Goal: Task Accomplishment & Management: Use online tool/utility

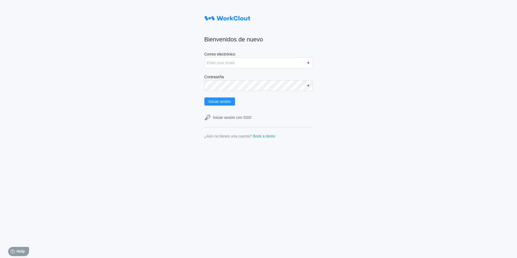
type input "[PERSON_NAME][EMAIL_ADDRESS][PERSON_NAME][DOMAIN_NAME]"
click at [204, 98] on button "Iniciar sesión" at bounding box center [219, 102] width 31 height 8
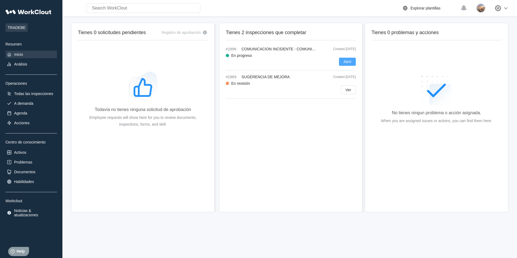
click at [349, 59] on button "Abrir" at bounding box center [347, 62] width 17 height 8
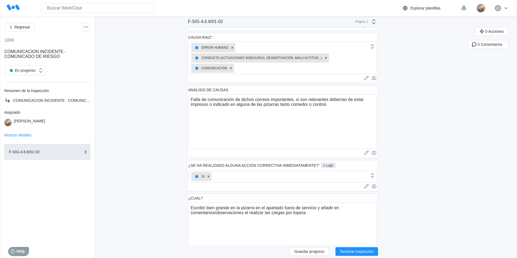
scroll to position [190, 0]
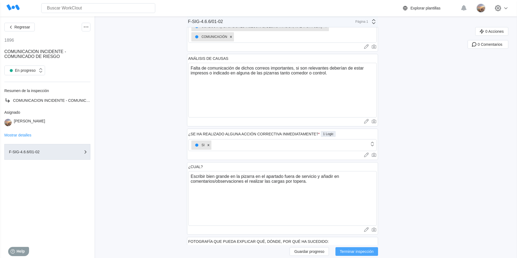
click at [363, 252] on span "Terminar inspección" at bounding box center [356, 252] width 34 height 4
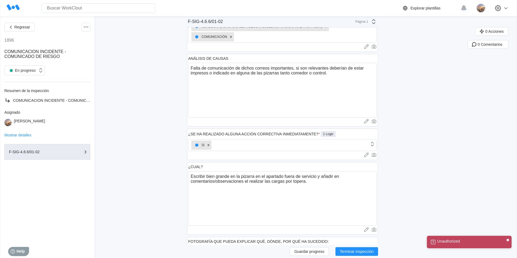
click at [506, 239] on button "✖" at bounding box center [507, 240] width 3 height 4
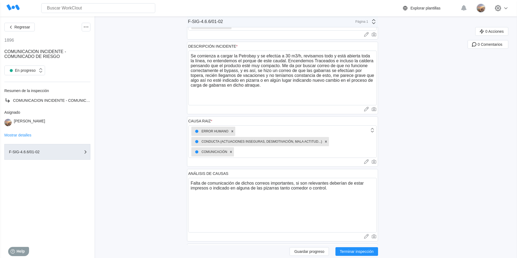
scroll to position [0, 0]
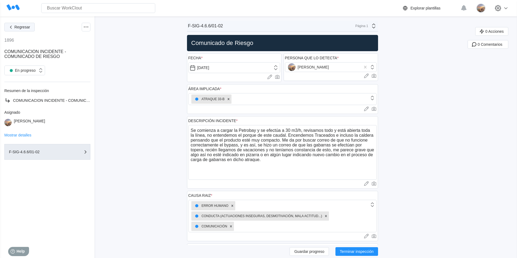
click at [16, 24] on button "Regresar" at bounding box center [19, 27] width 30 height 9
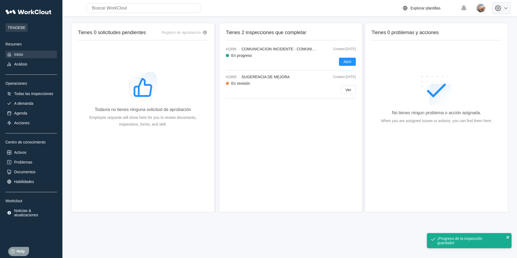
click at [500, 10] on icon at bounding box center [498, 8] width 6 height 6
click at [472, 59] on div "Cerrar sesión" at bounding box center [473, 57] width 76 height 9
